Goal: Task Accomplishment & Management: Manage account settings

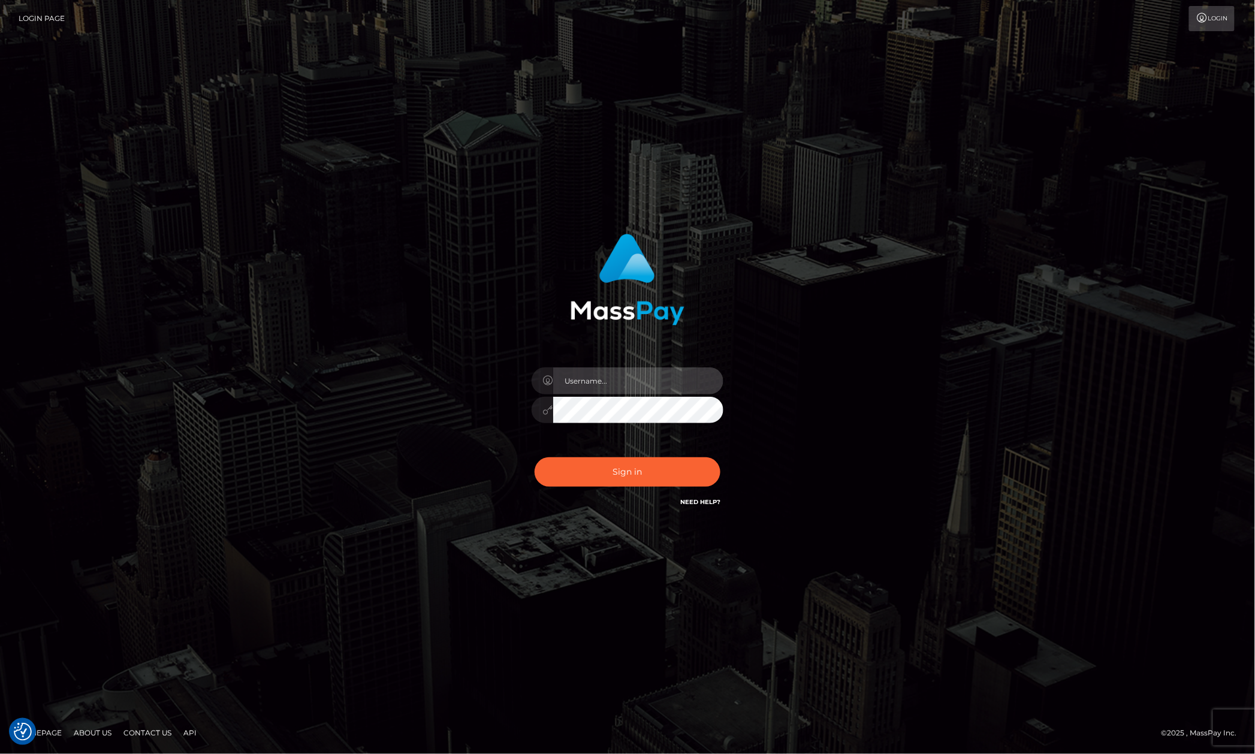
type input "Allen.megabonanza"
drag, startPoint x: 1075, startPoint y: 523, endPoint x: 1056, endPoint y: 508, distance: 24.3
click at [1075, 523] on div "Allen.megabonanza" at bounding box center [627, 377] width 1255 height 485
click at [1145, 612] on div "Allen.megabonanza" at bounding box center [627, 377] width 1255 height 485
drag, startPoint x: 234, startPoint y: 513, endPoint x: 286, endPoint y: 557, distance: 68.1
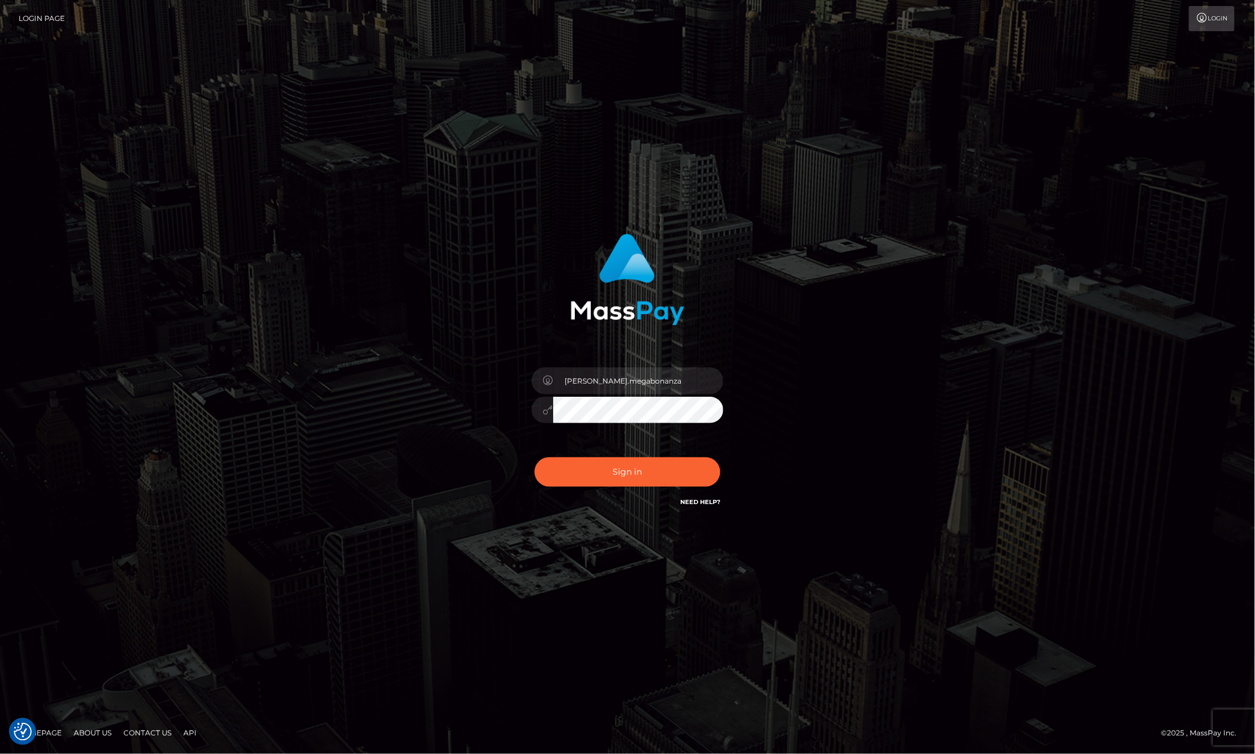
click at [233, 513] on div "Allen.megabonanza" at bounding box center [627, 377] width 1255 height 485
click at [981, 180] on div "[PERSON_NAME].megabonanza" at bounding box center [627, 377] width 1255 height 485
click at [673, 468] on button "Sign in" at bounding box center [628, 471] width 186 height 29
type input "Allen.megabonanza"
click at [696, 387] on input "Allen.megabonanza" at bounding box center [638, 380] width 170 height 27
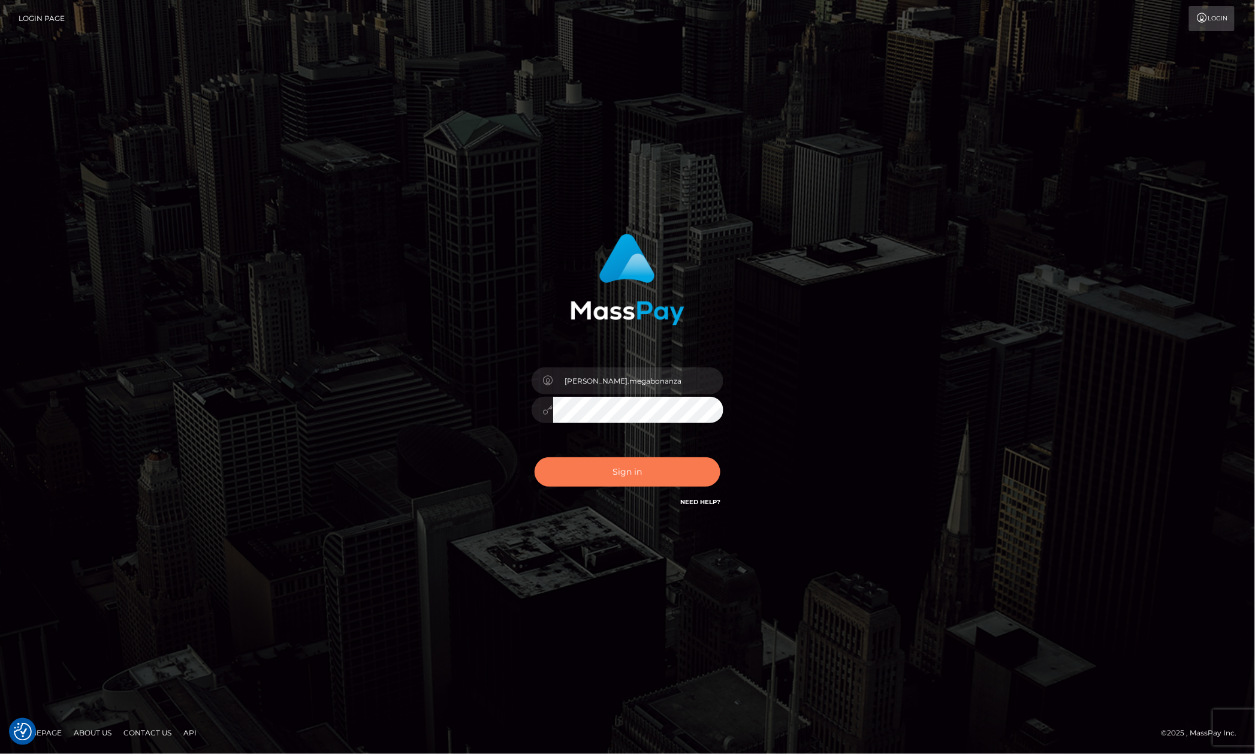
click at [578, 471] on button "Sign in" at bounding box center [628, 471] width 186 height 29
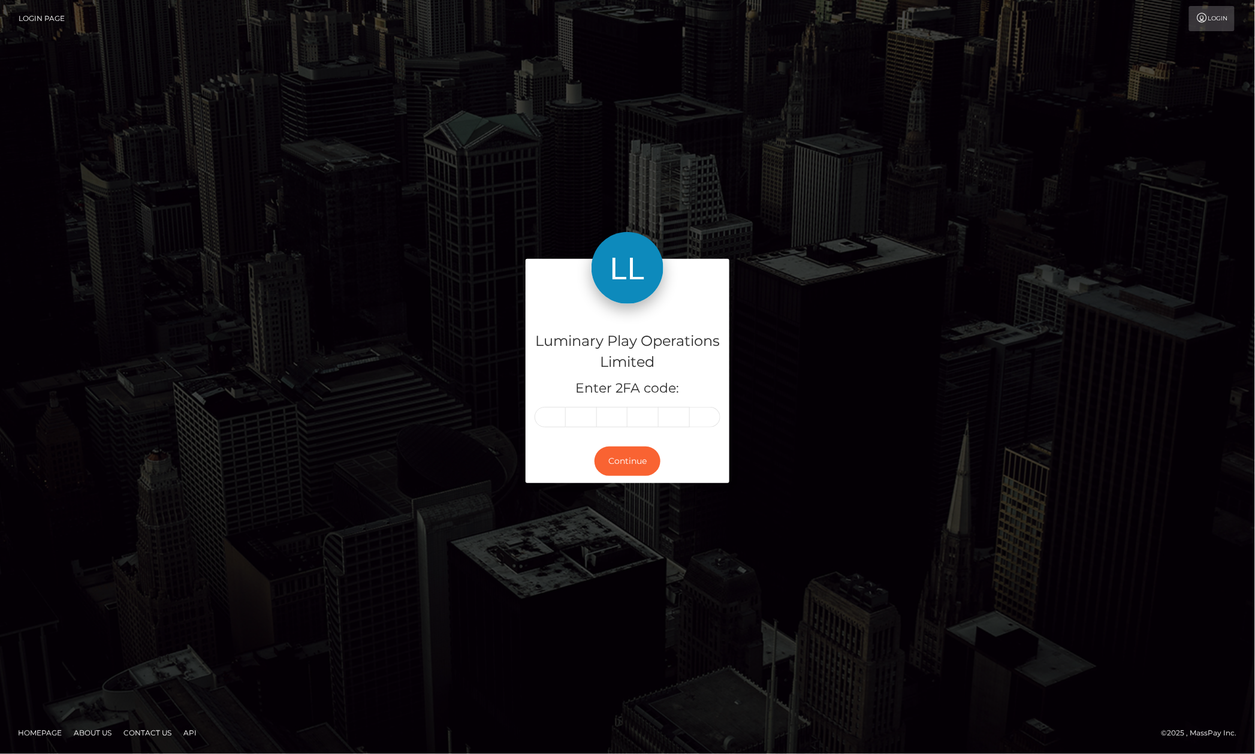
click at [555, 423] on input "text" at bounding box center [550, 417] width 31 height 20
type input "5"
type input "9"
type input "3"
type input "8"
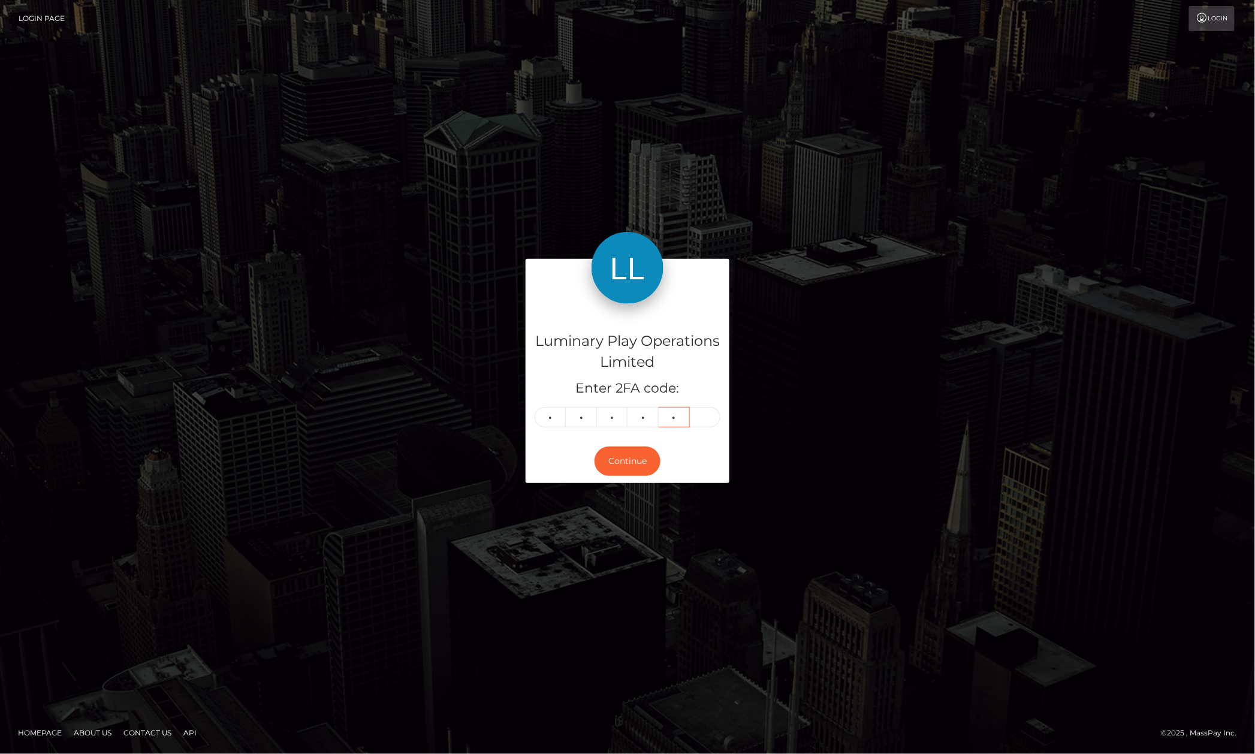
type input "4"
type input "3"
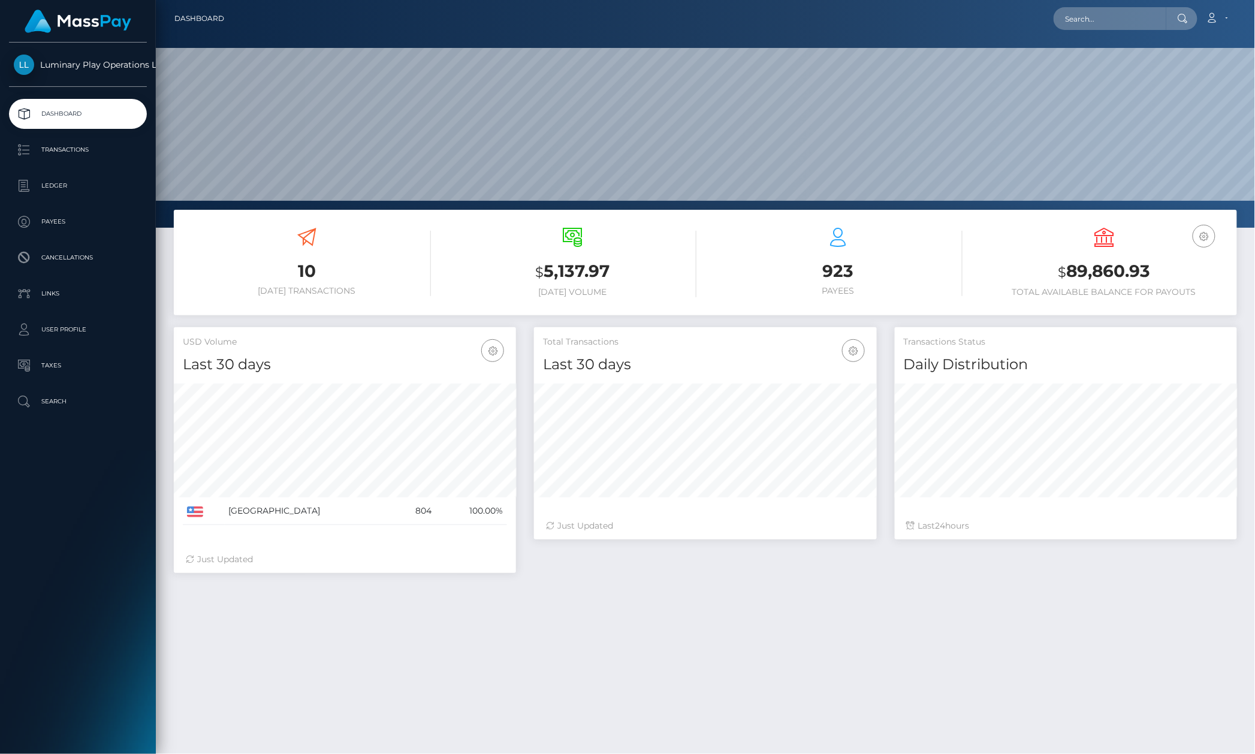
scroll to position [211, 342]
click at [65, 146] on p "Transactions" at bounding box center [78, 150] width 128 height 18
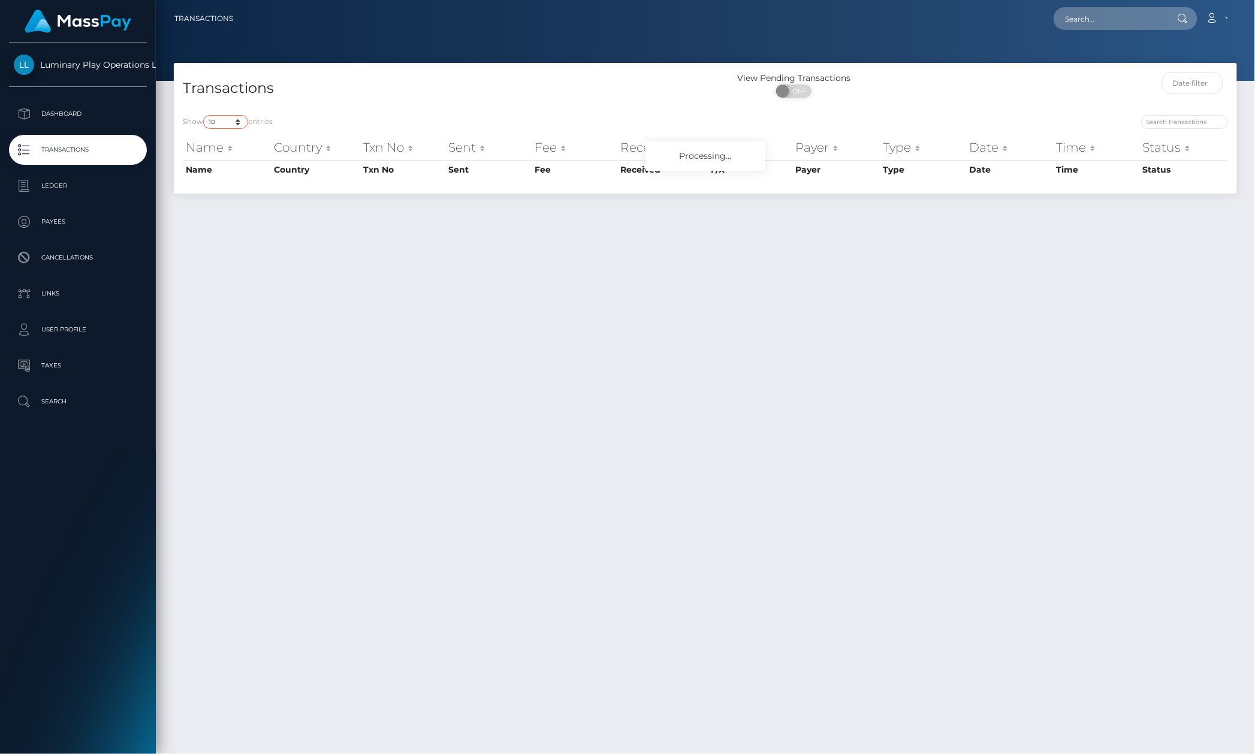
click at [229, 121] on select "10 25 50 100 250 500 1,000 3,500" at bounding box center [225, 122] width 45 height 14
select select "3500"
click at [204, 115] on select "10 25 50 100 250 500 1,000 3,500" at bounding box center [225, 122] width 45 height 14
click at [460, 91] on h4 "Transactions" at bounding box center [440, 88] width 514 height 21
drag, startPoint x: 460, startPoint y: 91, endPoint x: 721, endPoint y: 101, distance: 260.3
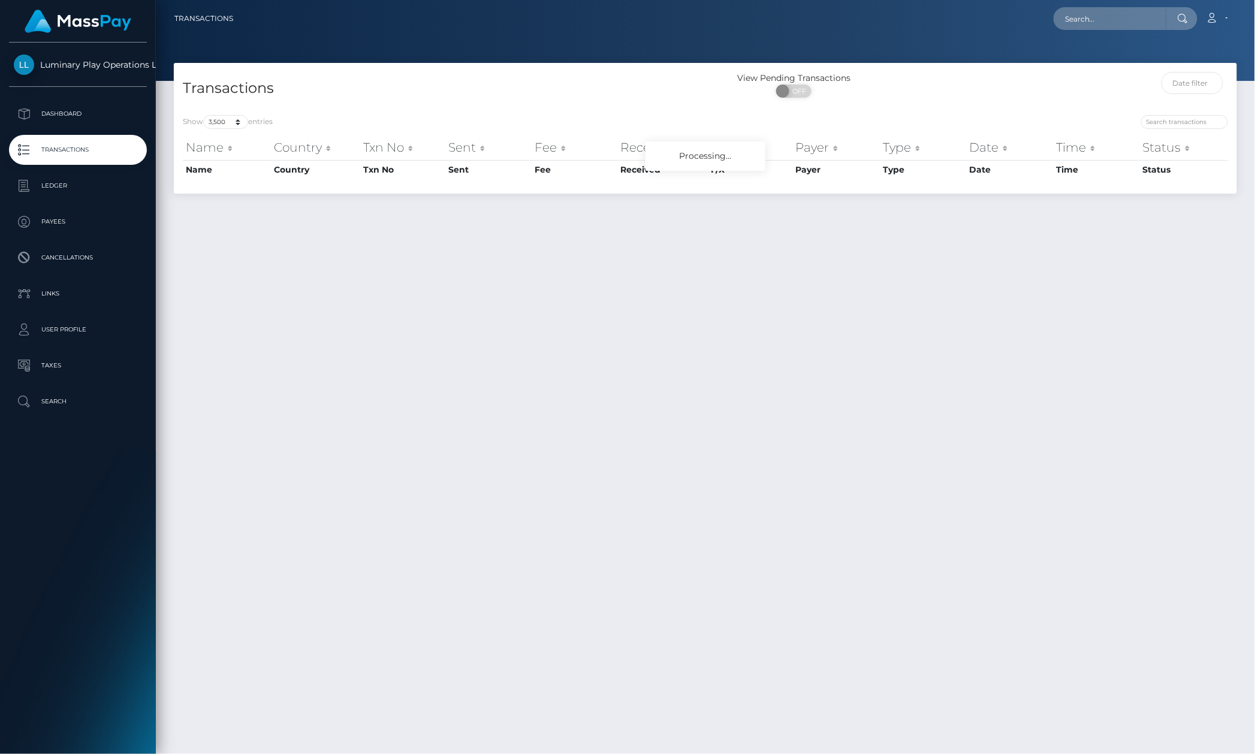
click at [464, 91] on h4 "Transactions" at bounding box center [440, 88] width 514 height 21
click at [998, 82] on div at bounding box center [1105, 88] width 266 height 32
click at [1003, 85] on div at bounding box center [1105, 88] width 266 height 32
click at [960, 118] on div at bounding box center [972, 123] width 514 height 17
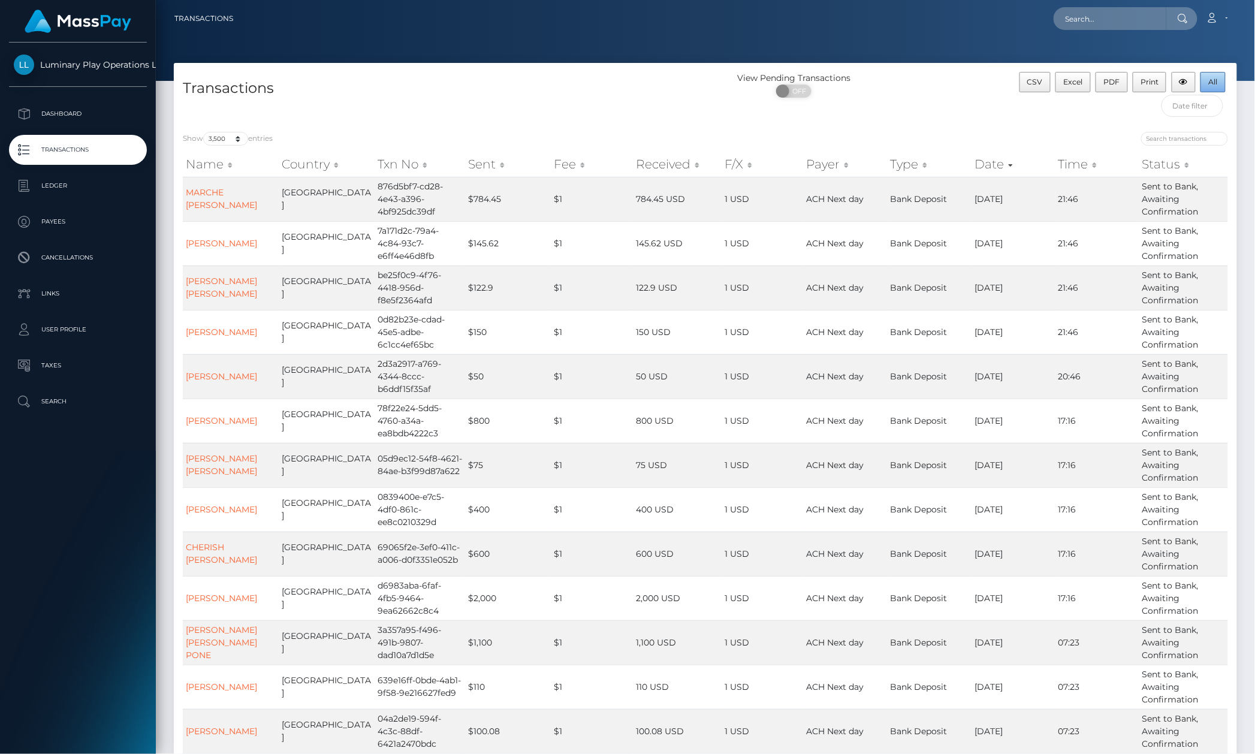
click at [1207, 83] on button "All" at bounding box center [1213, 82] width 25 height 20
click at [772, 89] on div "ON OFF" at bounding box center [794, 94] width 177 height 19
click at [551, 54] on div at bounding box center [705, 40] width 1099 height 81
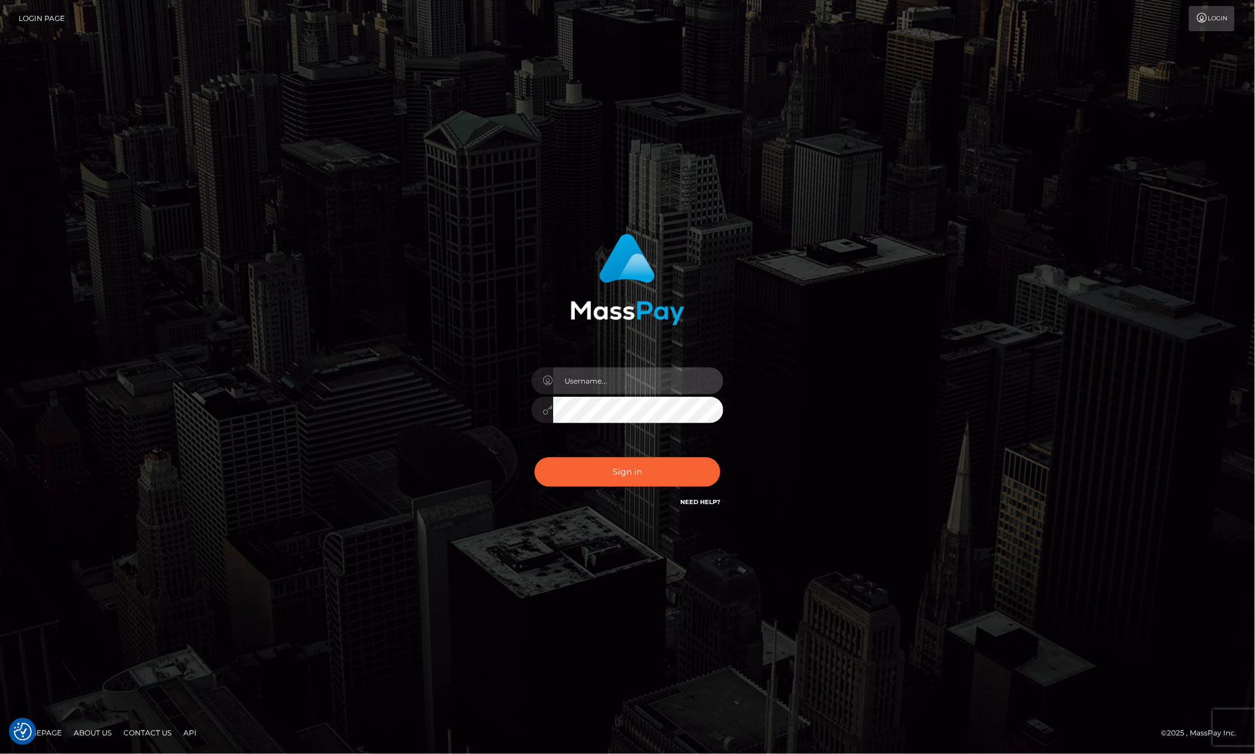
type input "[PERSON_NAME].megabonanza"
drag, startPoint x: 226, startPoint y: 319, endPoint x: 224, endPoint y: 299, distance: 20.5
click at [224, 299] on div "[PERSON_NAME].megabonanza" at bounding box center [627, 377] width 1255 height 485
